Goal: Transaction & Acquisition: Purchase product/service

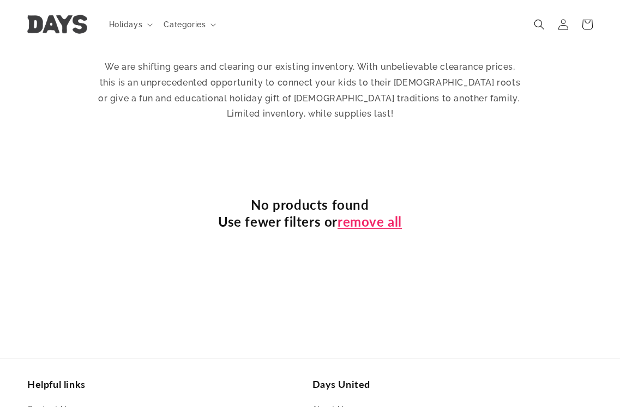
scroll to position [382, 0]
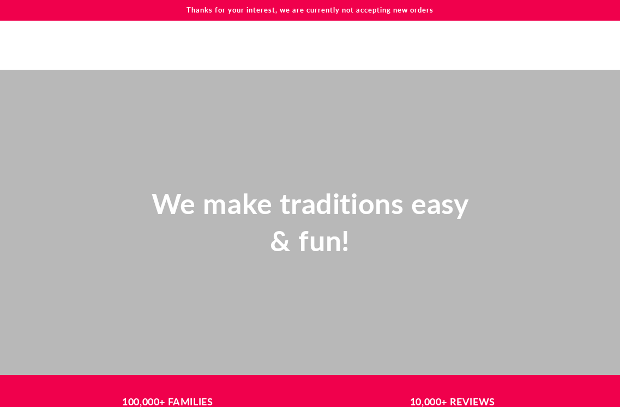
scroll to position [763, 0]
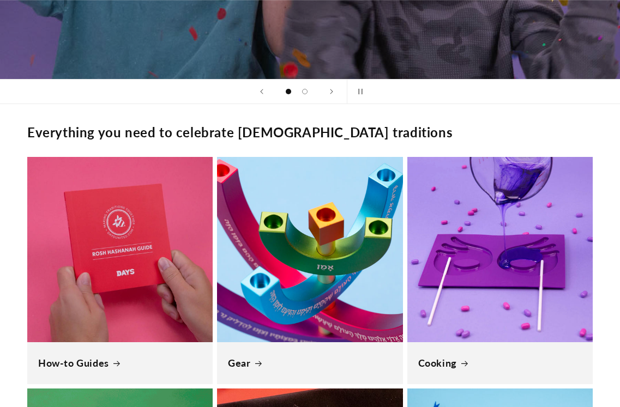
click at [317, 357] on link "Gear" at bounding box center [310, 363] width 164 height 13
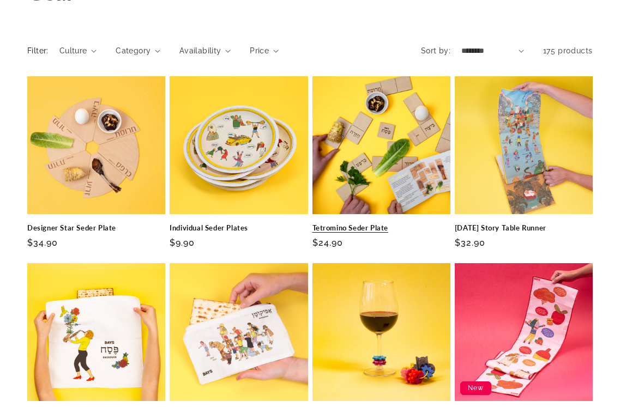
scroll to position [109, 0]
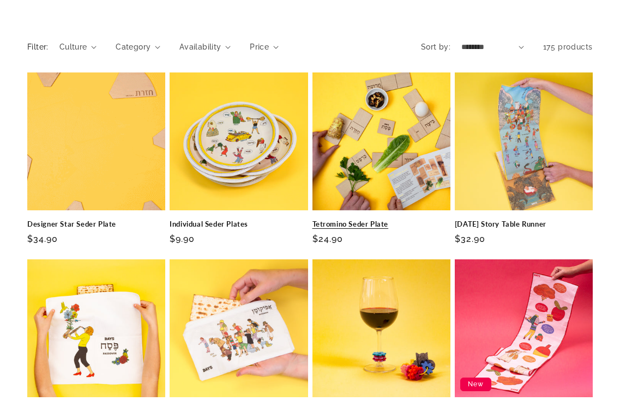
click at [330, 220] on link "Tetromino Seder Plate" at bounding box center [381, 224] width 138 height 9
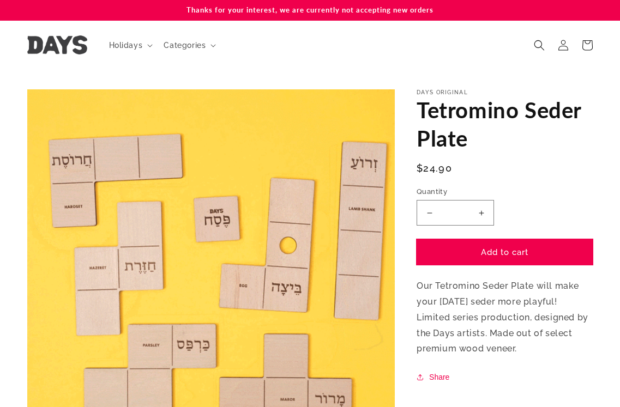
click at [523, 251] on button "Add to cart" at bounding box center [504, 252] width 176 height 26
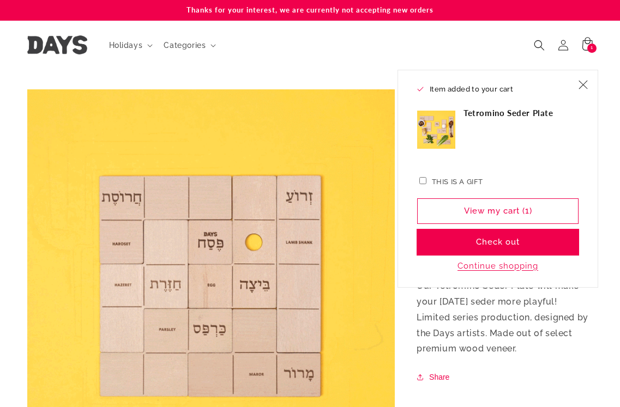
click at [490, 231] on button "Check out" at bounding box center [497, 242] width 161 height 26
